Goal: Entertainment & Leisure: Consume media (video, audio)

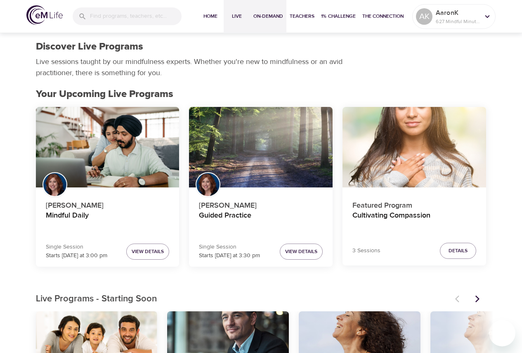
click at [256, 14] on span "On-Demand" at bounding box center [268, 16] width 30 height 9
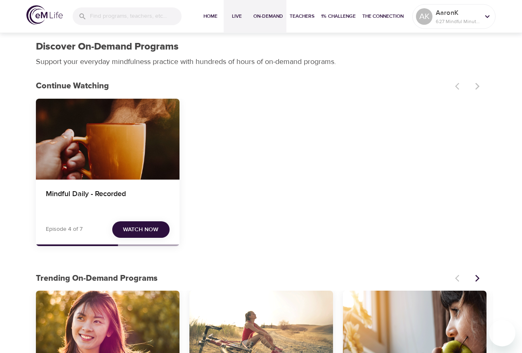
click at [231, 25] on button "Live" at bounding box center [237, 16] width 26 height 33
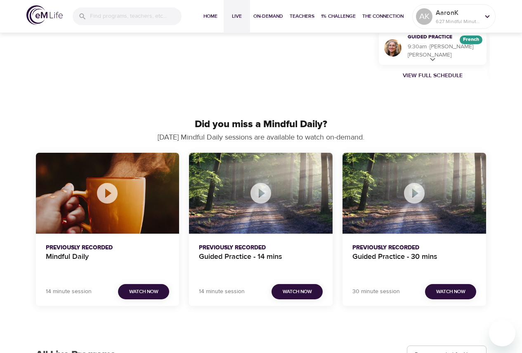
scroll to position [703, 0]
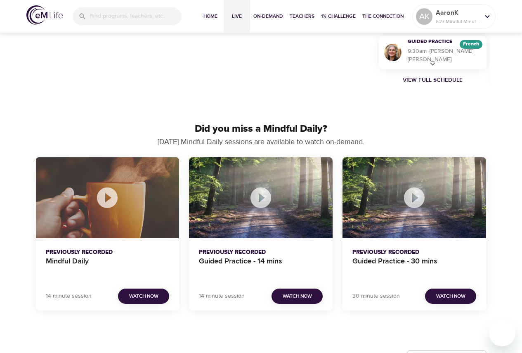
click at [103, 219] on div "Mindful Daily" at bounding box center [108, 197] width 144 height 81
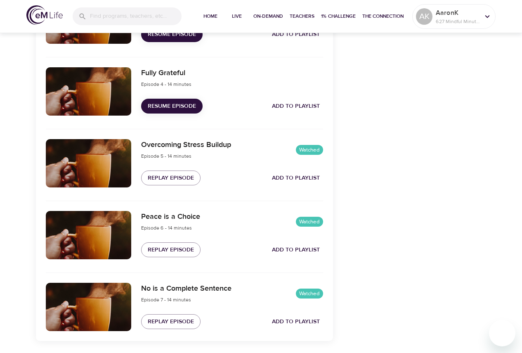
scroll to position [523, 0]
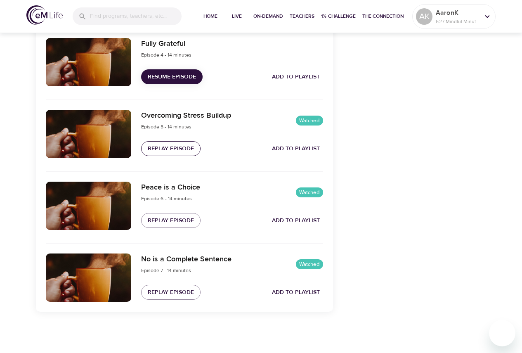
click at [180, 144] on span "Replay Episode" at bounding box center [171, 149] width 46 height 10
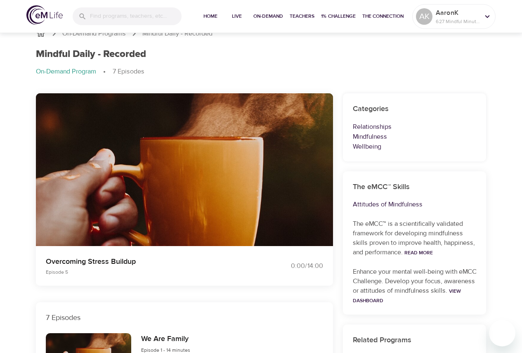
scroll to position [0, 0]
